Goal: Check status: Check status

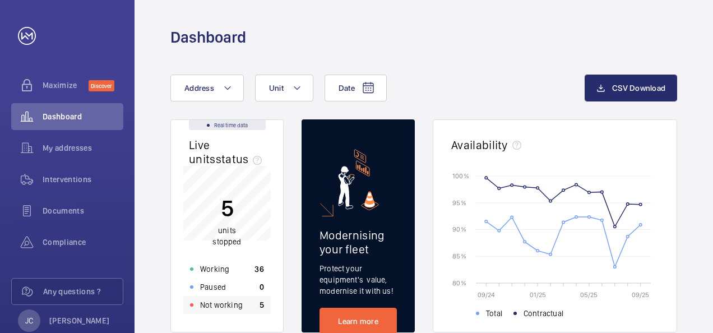
click at [241, 306] on p "Not working" at bounding box center [221, 304] width 43 height 11
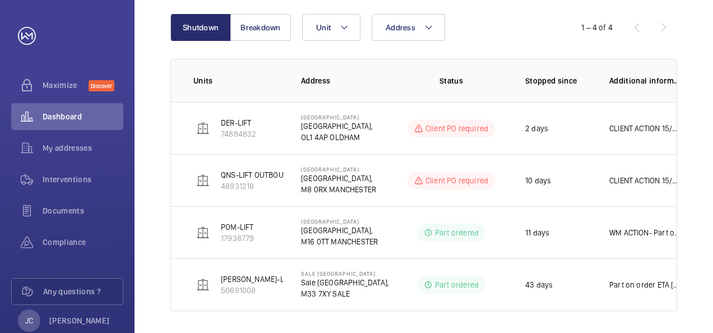
scroll to position [141, 0]
